Goal: Task Accomplishment & Management: Manage account settings

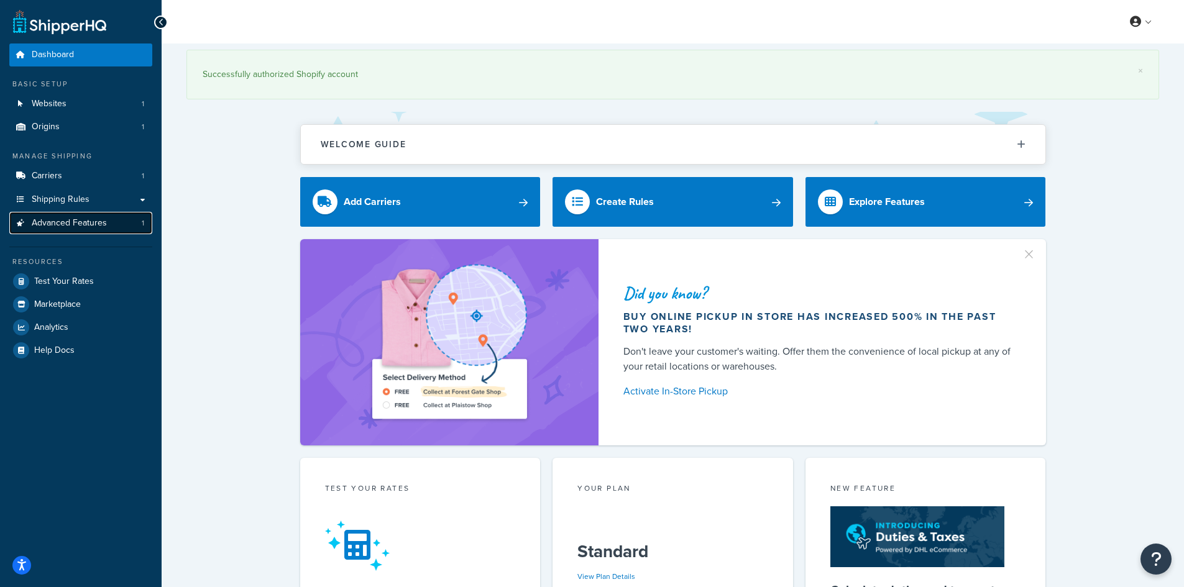
click at [109, 228] on link "Advanced Features 1" at bounding box center [80, 223] width 143 height 23
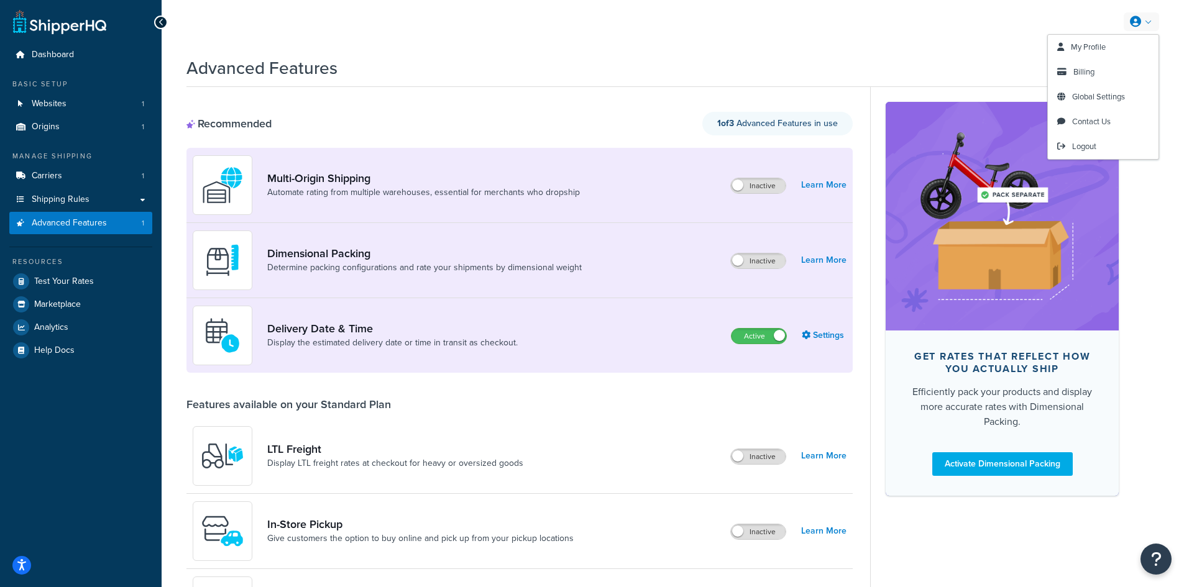
click at [1134, 25] on icon at bounding box center [1135, 21] width 11 height 11
click at [1108, 96] on span "Global Settings" at bounding box center [1098, 97] width 53 height 12
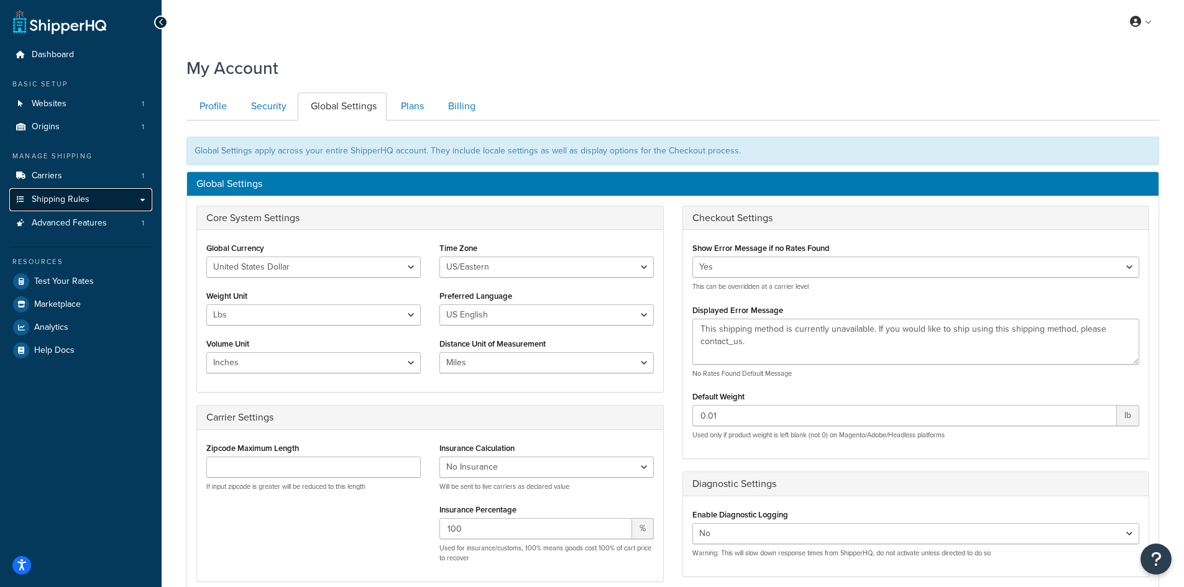
click at [94, 203] on link "Shipping Rules" at bounding box center [80, 199] width 143 height 23
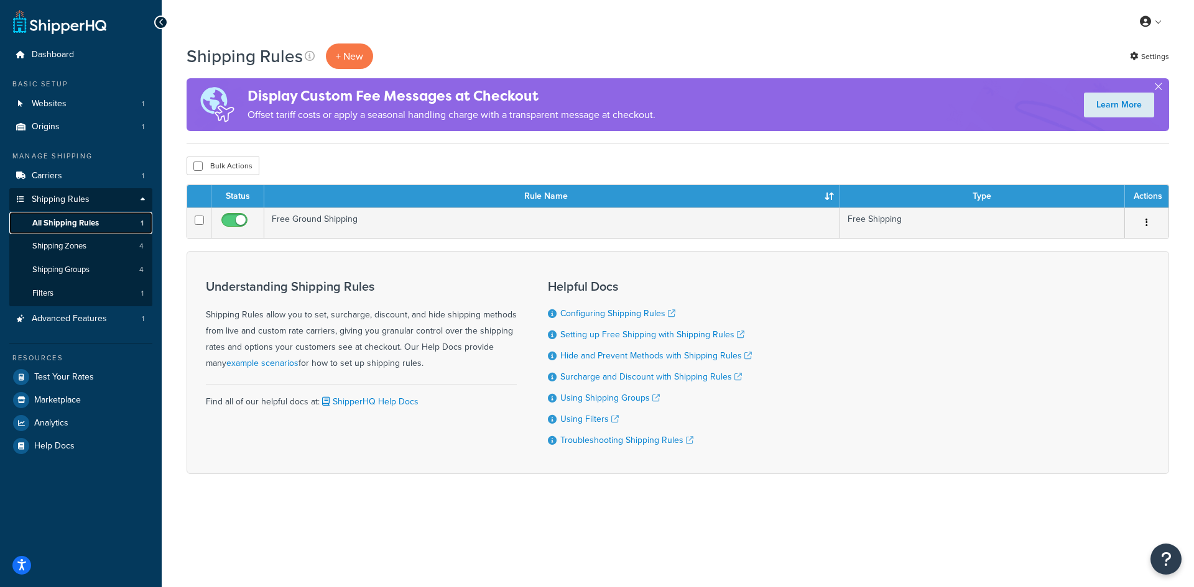
click at [78, 226] on span "All Shipping Rules" at bounding box center [65, 223] width 67 height 11
click at [613, 316] on link "Configuring Shipping Rules" at bounding box center [617, 313] width 115 height 13
click at [70, 53] on span "Dashboard" at bounding box center [53, 55] width 42 height 11
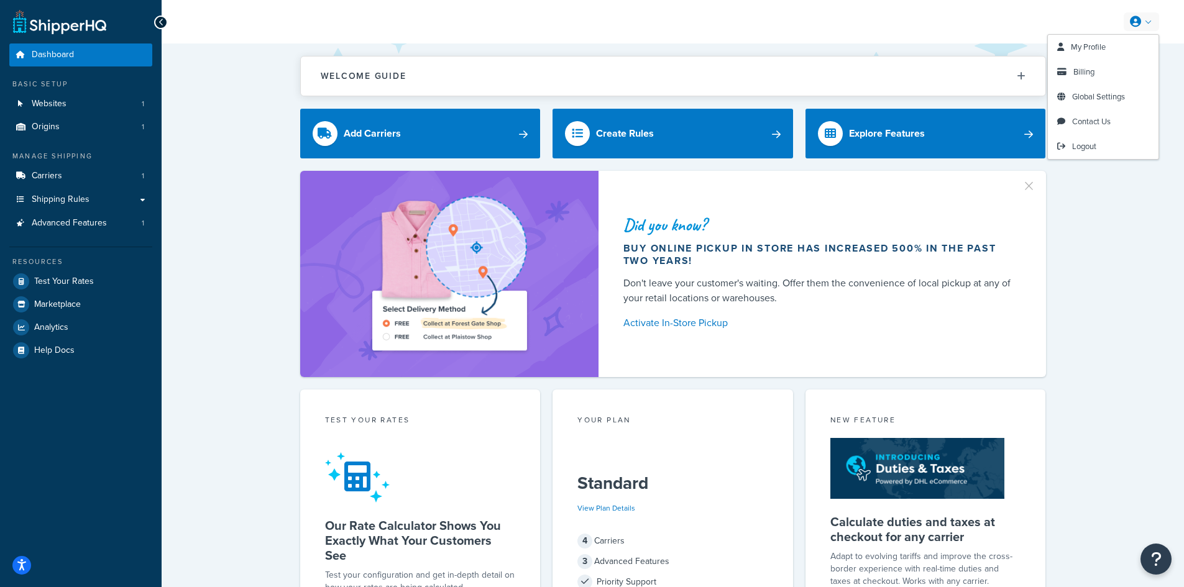
click at [1148, 27] on link at bounding box center [1141, 21] width 35 height 19
click at [1056, 252] on div "Did you know? Buy online pickup in store has increased 500% in the past two yea…" at bounding box center [672, 274] width 973 height 206
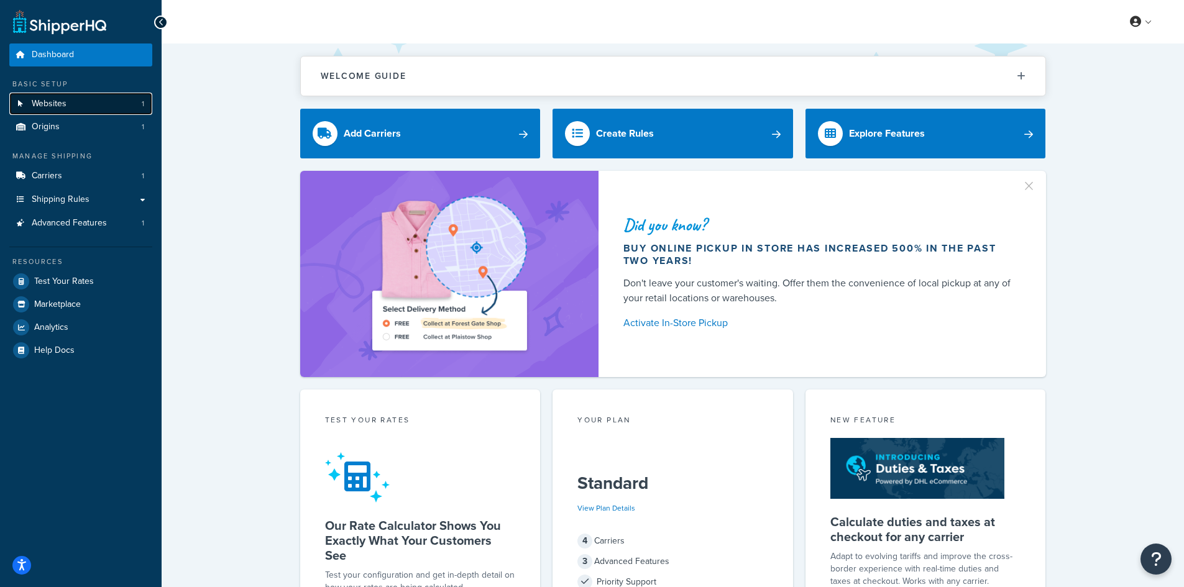
click at [111, 113] on link "Websites 1" at bounding box center [80, 104] width 143 height 23
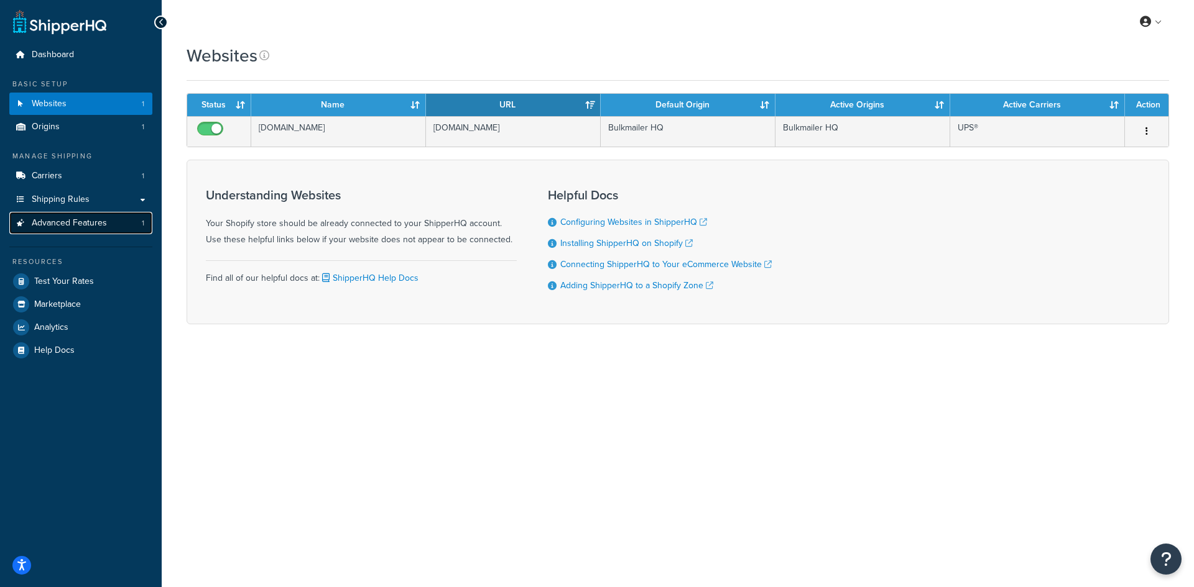
click at [49, 226] on span "Advanced Features" at bounding box center [69, 223] width 75 height 11
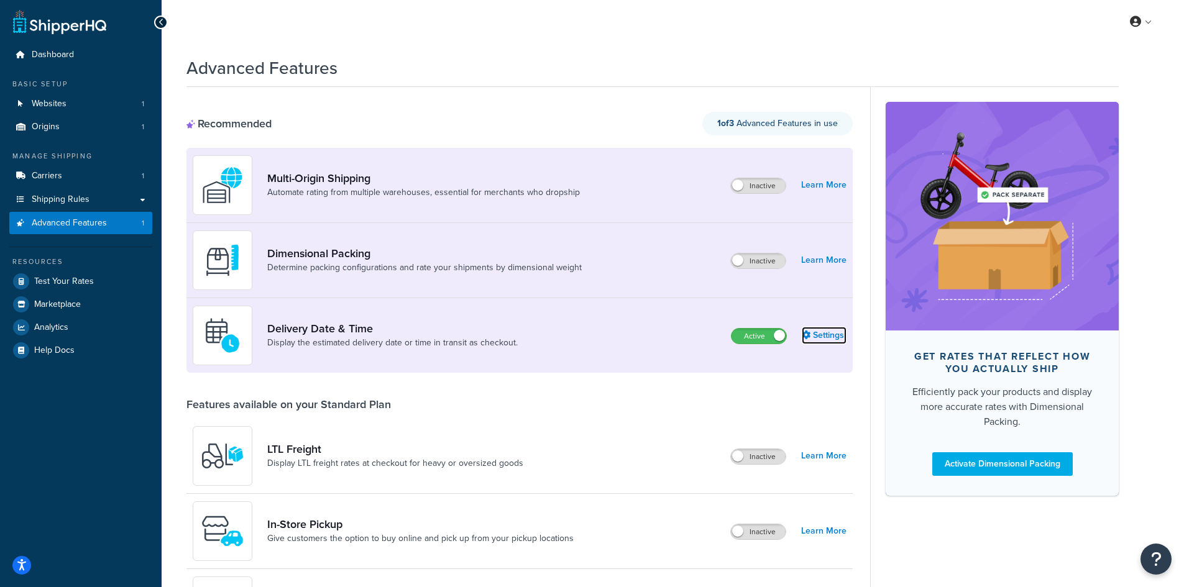
click at [830, 333] on link "Settings" at bounding box center [824, 335] width 45 height 17
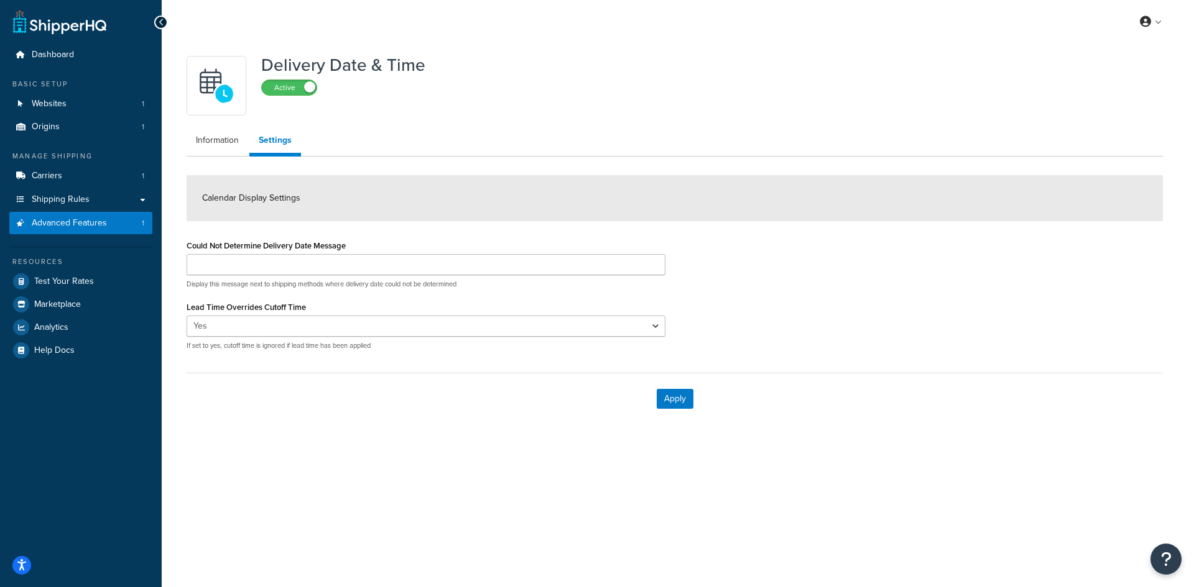
click at [283, 145] on link "Settings" at bounding box center [275, 142] width 52 height 29
click at [229, 144] on link "Information" at bounding box center [217, 140] width 62 height 25
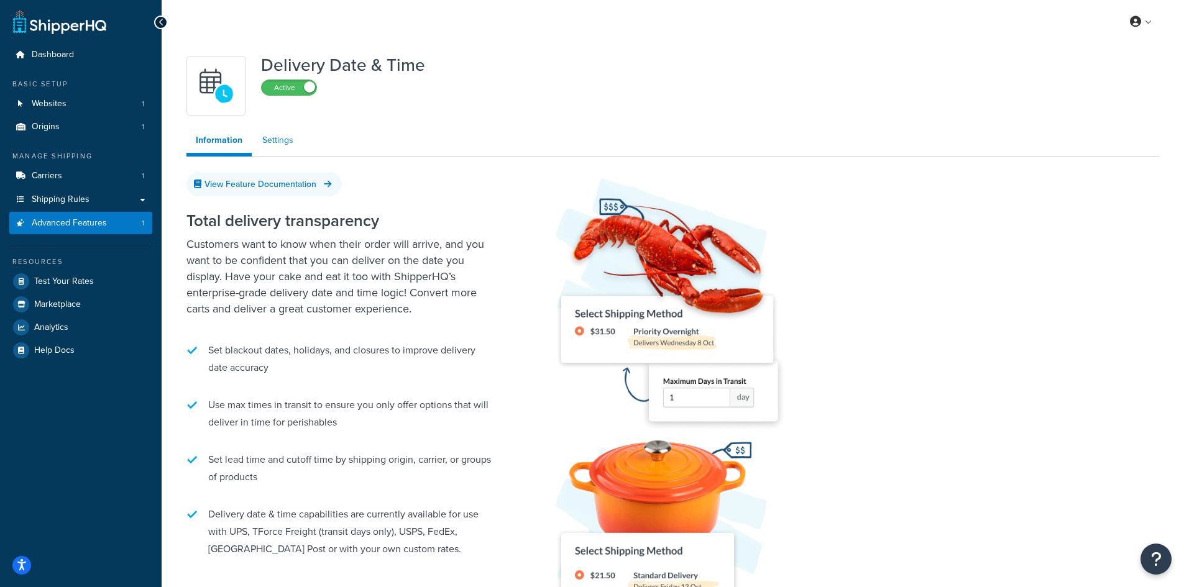
click at [272, 144] on link "Settings" at bounding box center [278, 140] width 50 height 25
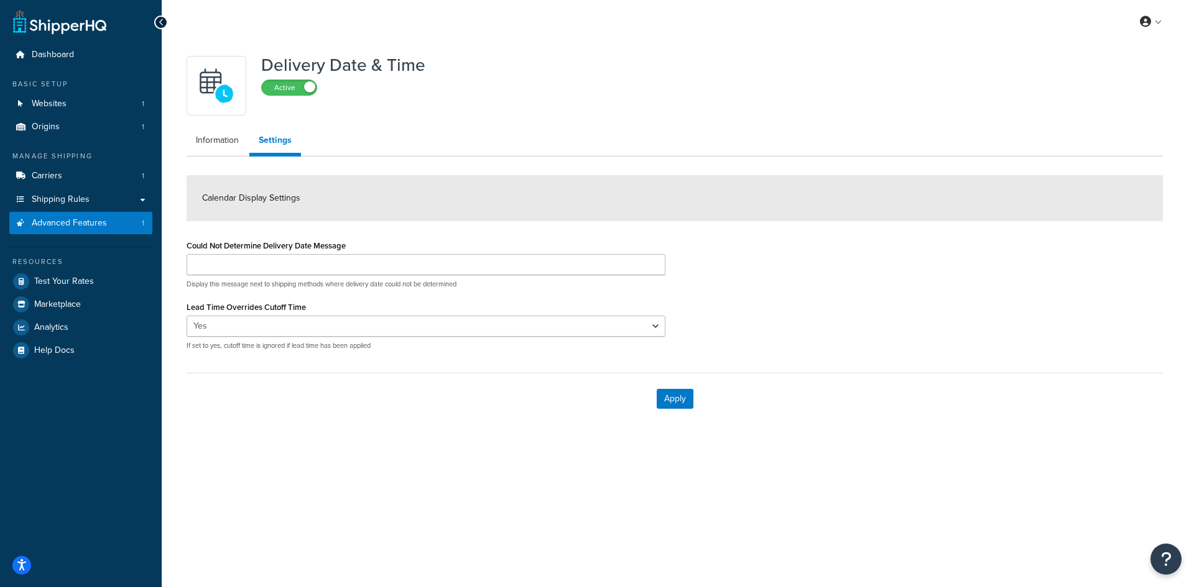
click at [265, 191] on div "Calendar Display Settings" at bounding box center [674, 198] width 976 height 46
click at [266, 195] on span "Calendar Display Settings" at bounding box center [251, 197] width 98 height 13
click at [267, 269] on input "Could Not Determine Delivery Date Message" at bounding box center [425, 264] width 479 height 21
click at [255, 333] on select "Yes No" at bounding box center [425, 326] width 479 height 21
click at [744, 275] on div "Could Not Determine Delivery Date Message Display this message next to shipping…" at bounding box center [674, 299] width 995 height 124
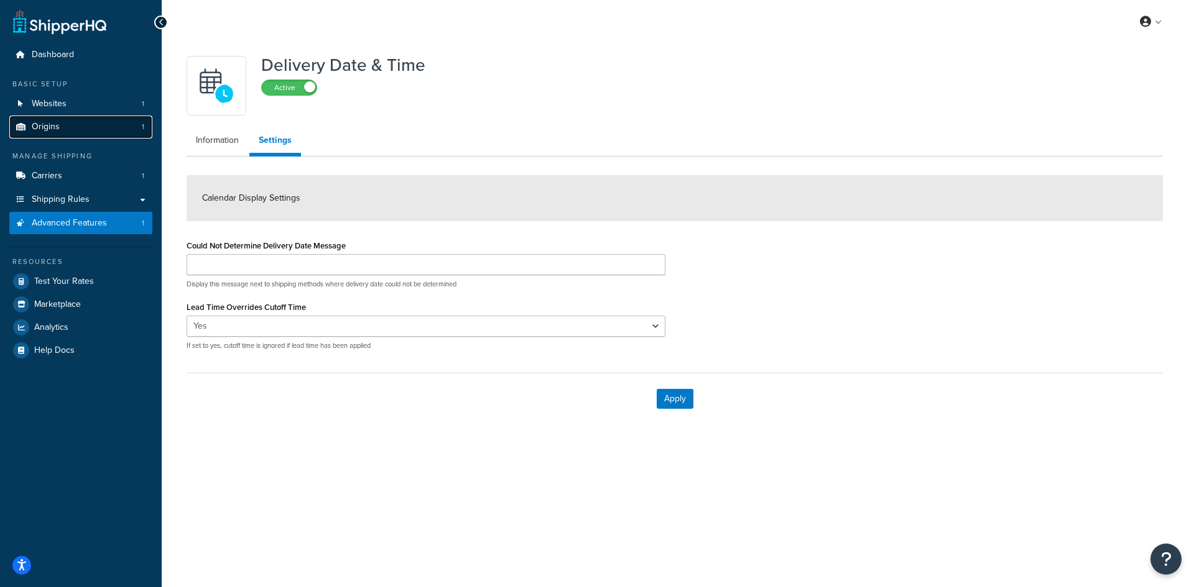
click at [81, 130] on link "Origins 1" at bounding box center [80, 127] width 143 height 23
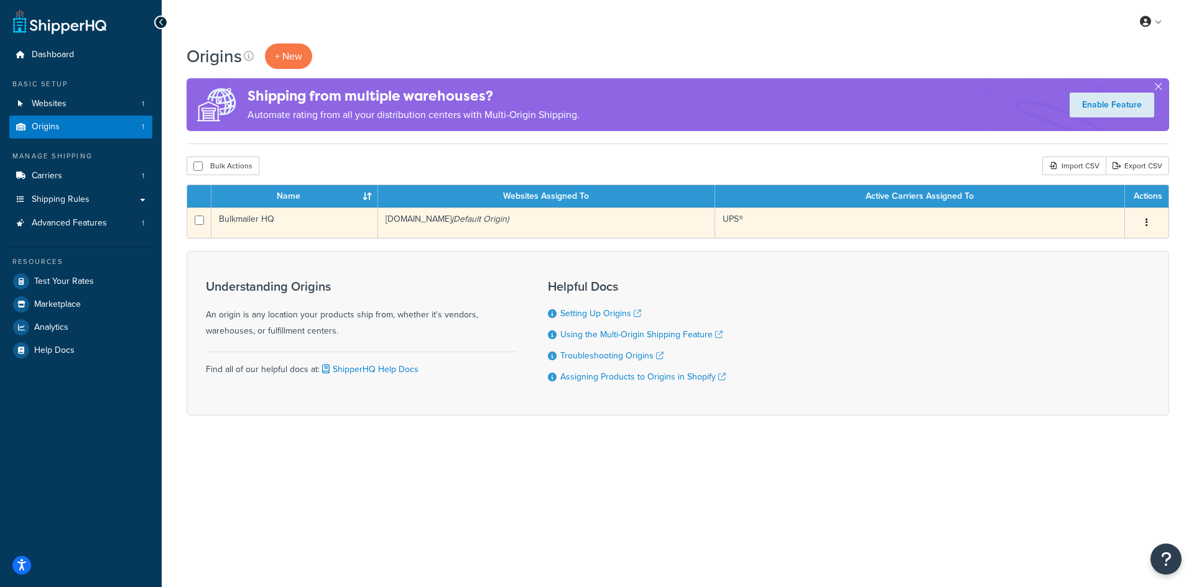
click at [198, 225] on input "checkbox" at bounding box center [199, 220] width 9 height 9
checkbox input "true"
click at [1150, 218] on button "button" at bounding box center [1146, 223] width 17 height 20
click at [1084, 244] on link "Edit" at bounding box center [1105, 246] width 98 height 25
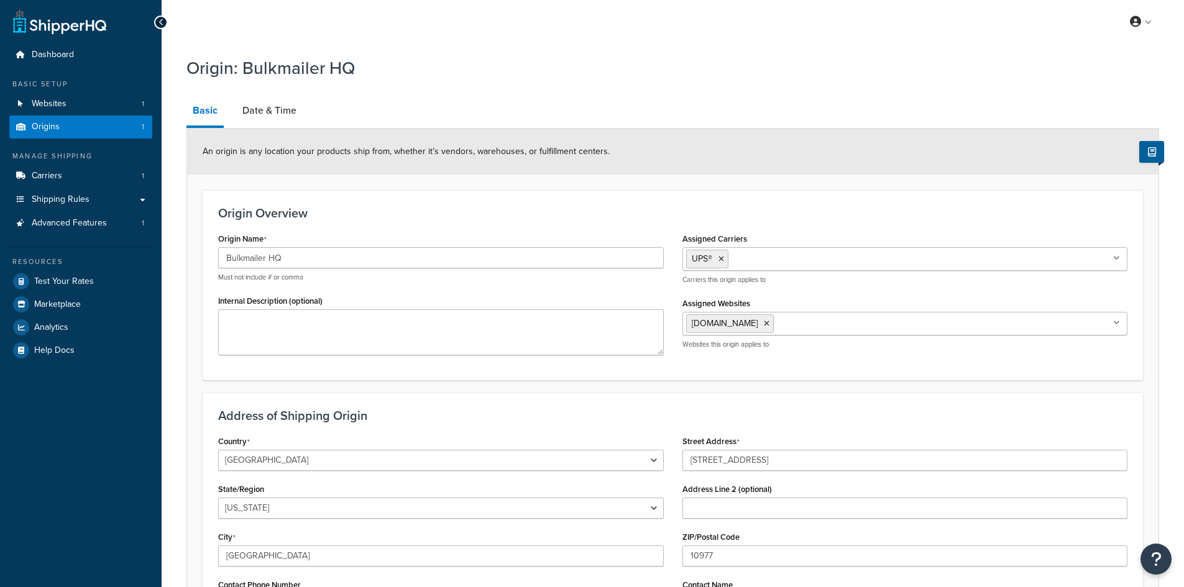
select select "32"
click at [274, 113] on link "Date & Time" at bounding box center [269, 111] width 67 height 30
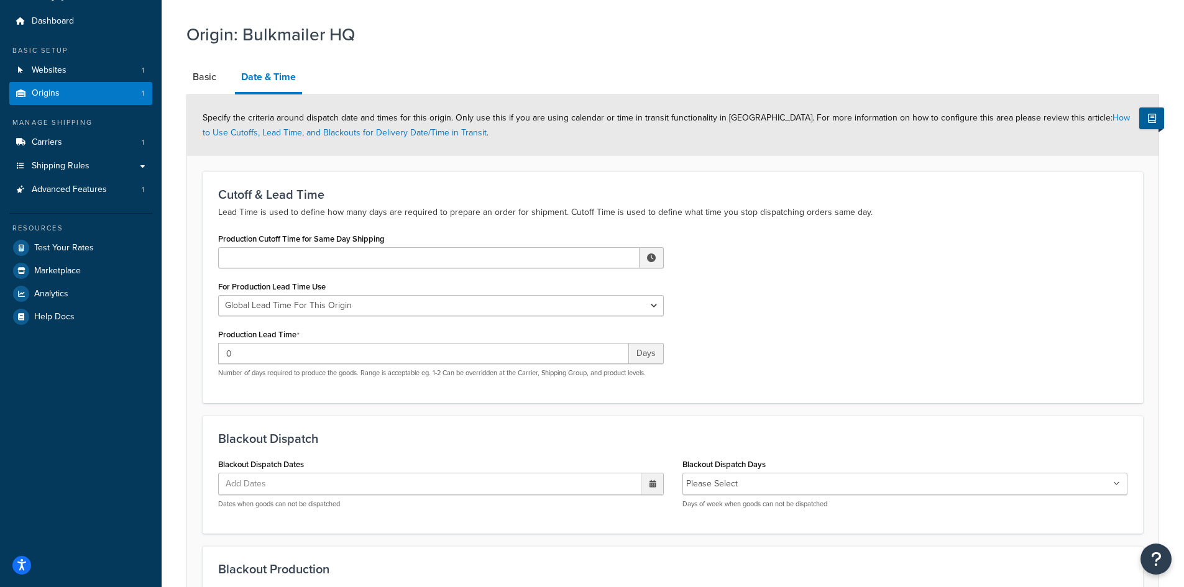
scroll to position [62, 0]
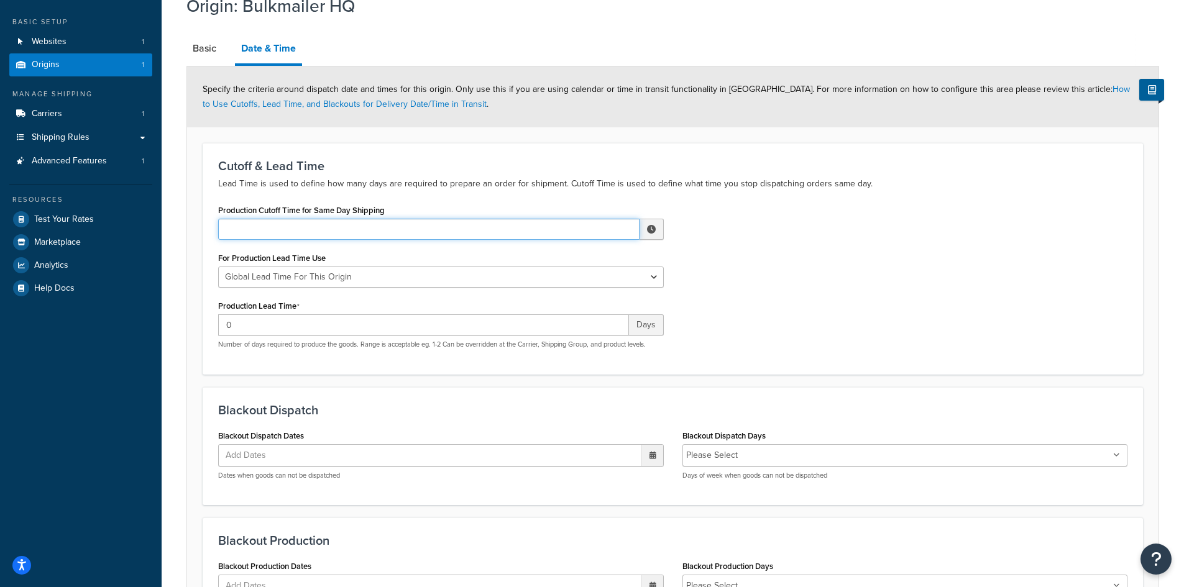
click at [482, 228] on input "Production Cutoff Time for Same Day Shipping" at bounding box center [428, 229] width 421 height 21
click at [563, 257] on span "▲" at bounding box center [560, 256] width 25 height 25
click at [611, 257] on span "▲" at bounding box center [612, 256] width 25 height 25
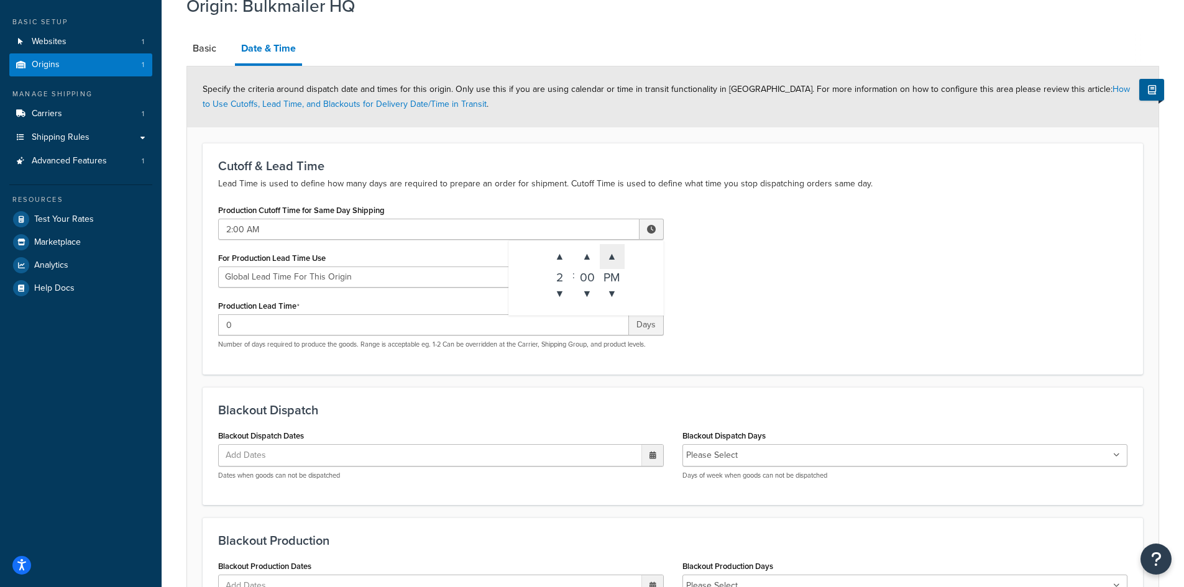
click at [611, 257] on span "▲" at bounding box center [612, 256] width 25 height 25
type input "2:00 PM"
click at [863, 254] on div "Production Cutoff Time for Same Day Shipping 2:00 PM ▲ 2 ▼ : ▲ 00 ▼ ▲ PM ▼ For …" at bounding box center [673, 279] width 928 height 157
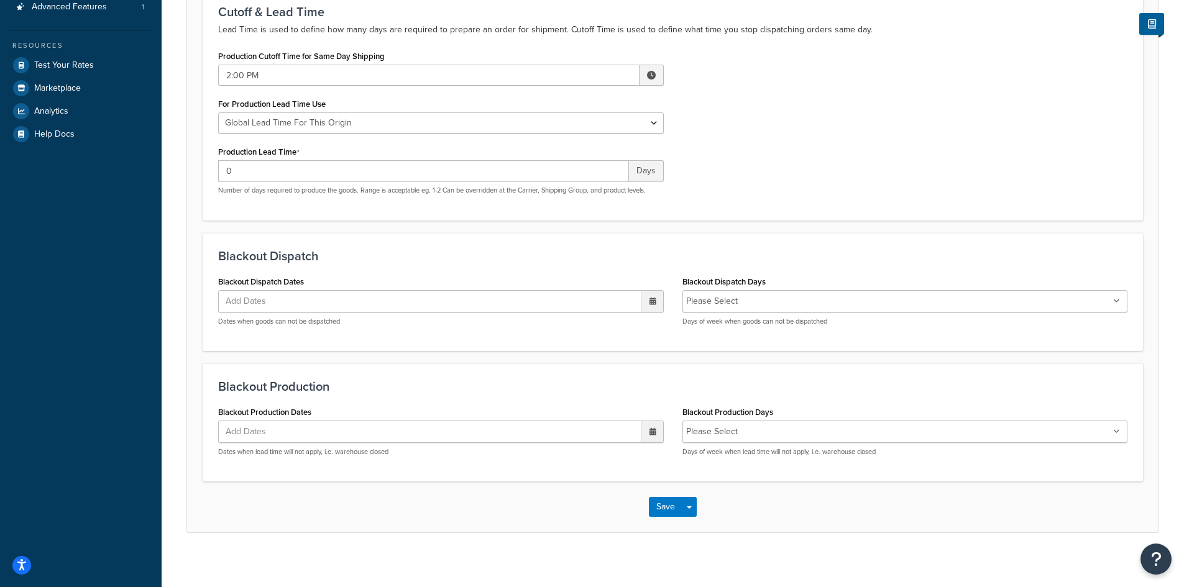
scroll to position [226, 0]
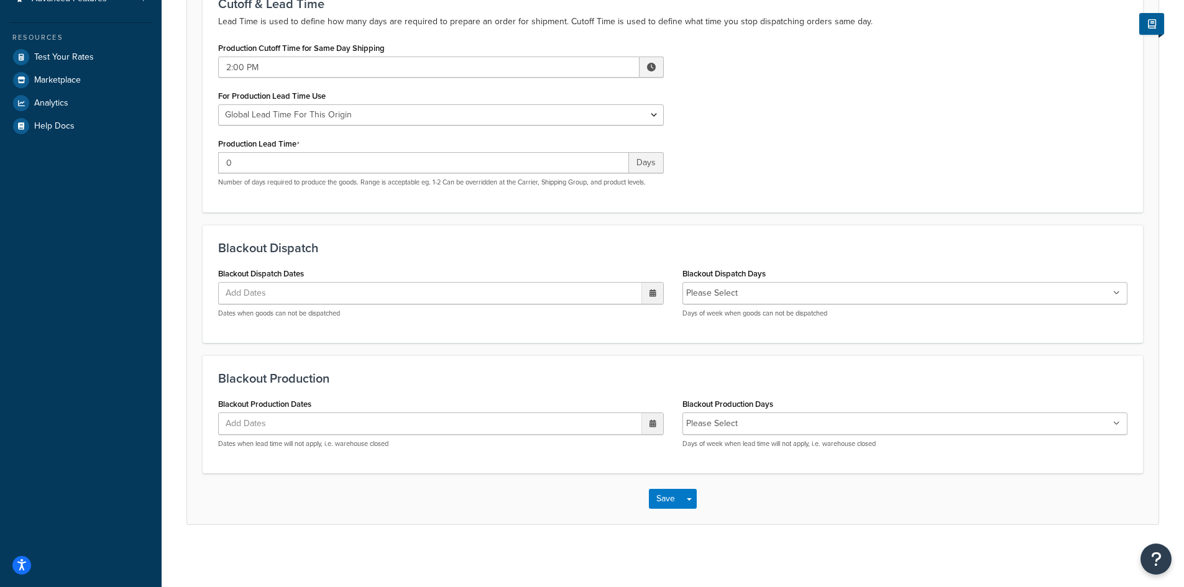
click at [651, 295] on icon at bounding box center [653, 293] width 7 height 7
click at [315, 293] on ul "Add Dates" at bounding box center [441, 293] width 446 height 22
click at [656, 292] on icon at bounding box center [653, 293] width 7 height 7
click at [589, 428] on td "1" at bounding box center [585, 430] width 21 height 19
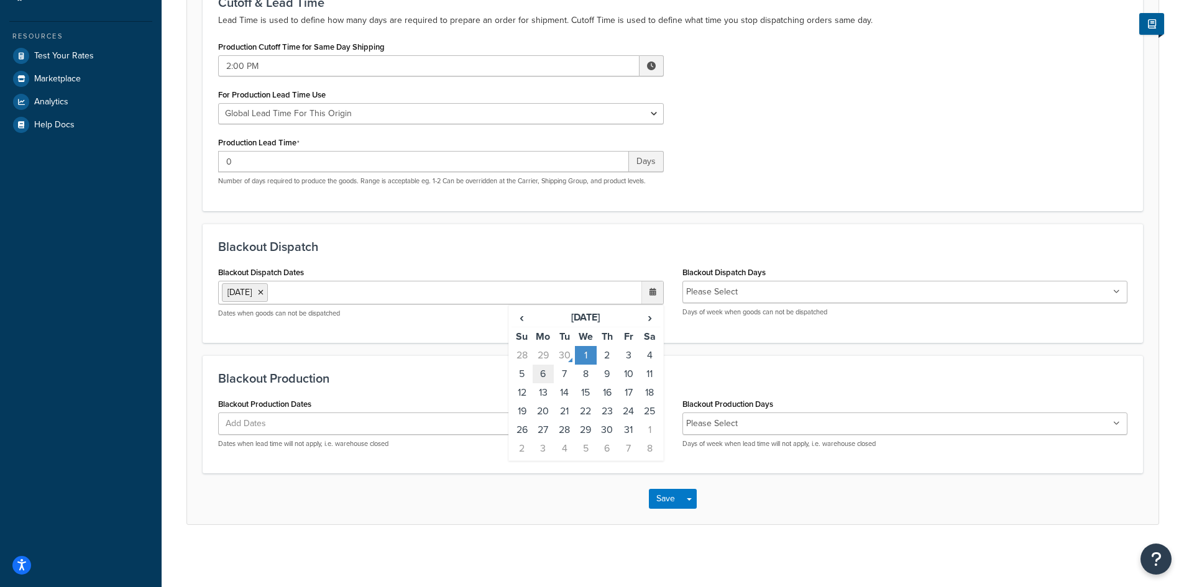
click at [543, 375] on td "6" at bounding box center [543, 374] width 21 height 19
click at [566, 375] on td "7" at bounding box center [564, 374] width 21 height 19
click at [587, 376] on td "8" at bounding box center [585, 374] width 21 height 19
click at [602, 376] on td "9" at bounding box center [607, 374] width 21 height 19
click at [628, 375] on td "10" at bounding box center [628, 374] width 21 height 19
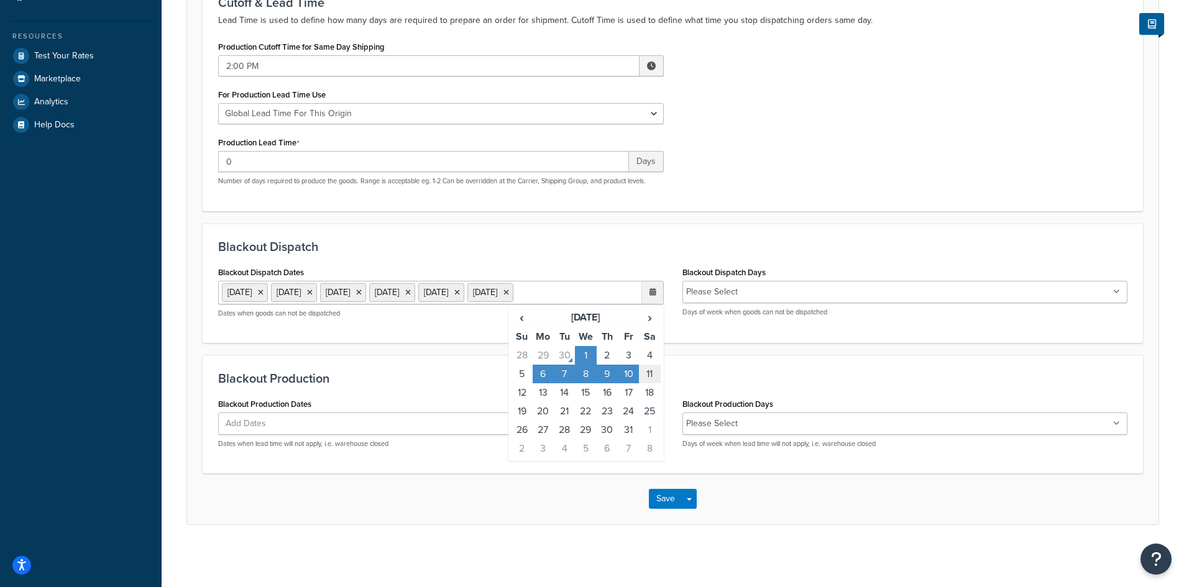
click at [648, 377] on td "11" at bounding box center [649, 374] width 21 height 19
drag, startPoint x: 520, startPoint y: 418, endPoint x: 543, endPoint y: 418, distance: 22.4
click at [522, 402] on td "12" at bounding box center [522, 393] width 21 height 19
click at [543, 402] on td "13" at bounding box center [543, 393] width 21 height 19
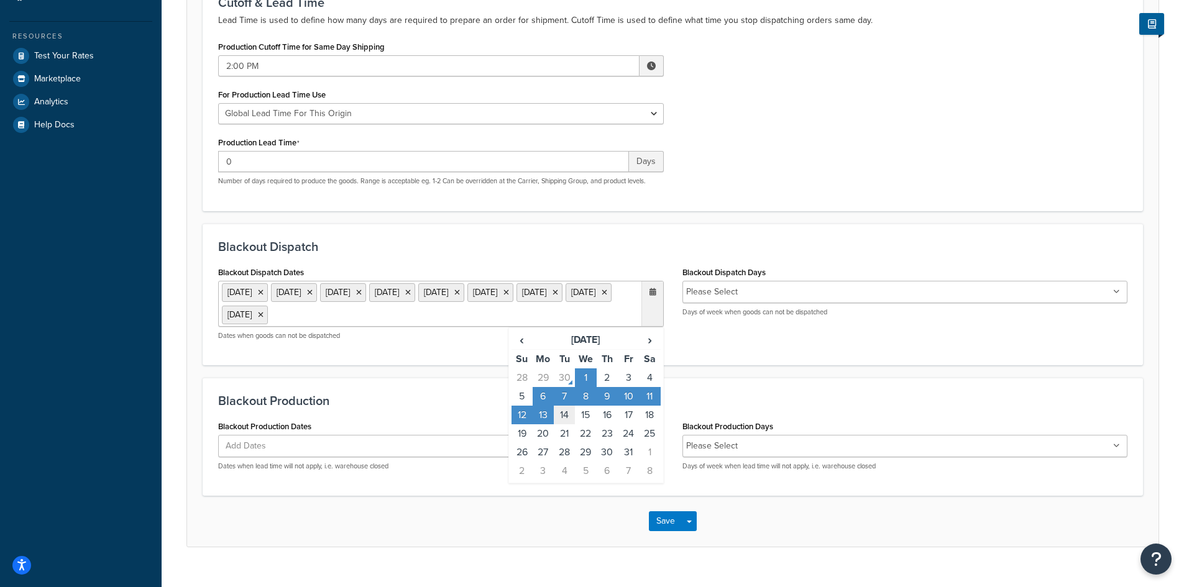
click at [565, 420] on td "14" at bounding box center [564, 415] width 21 height 19
click at [585, 420] on td "15" at bounding box center [585, 415] width 21 height 19
click at [665, 518] on button "Save" at bounding box center [666, 522] width 34 height 20
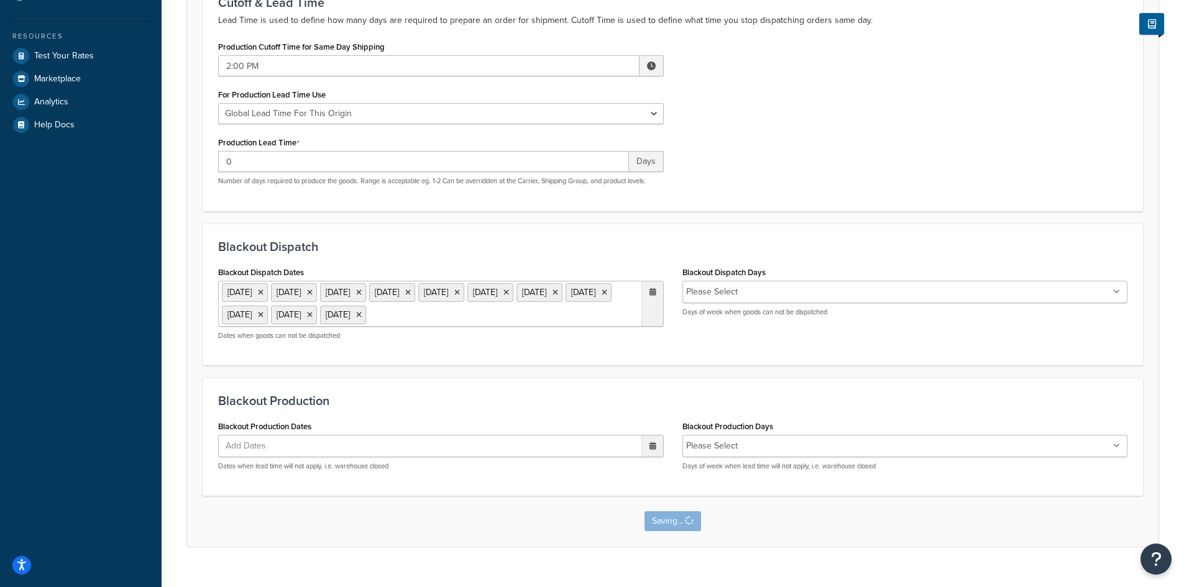
scroll to position [0, 0]
